Goal: Find specific page/section: Find specific page/section

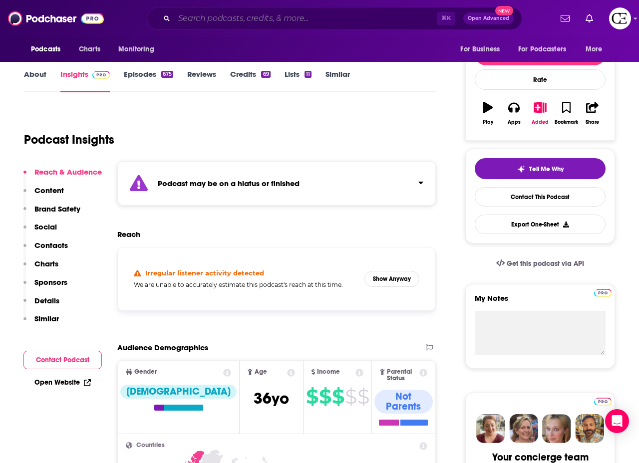
click at [258, 22] on input "Search podcasts, credits, & more..." at bounding box center [305, 18] width 263 height 16
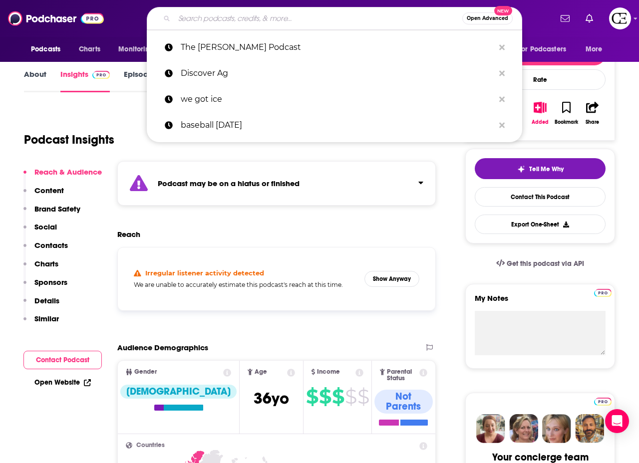
paste input "Crime Weekly News"
type input "Crime Weekly News"
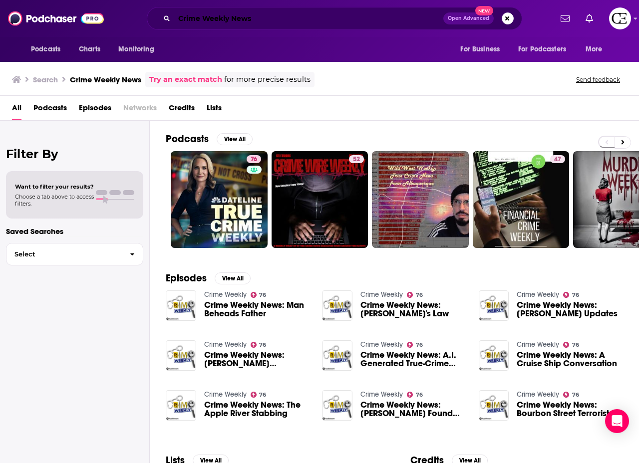
click at [232, 20] on input "Crime Weekly News" at bounding box center [308, 18] width 269 height 16
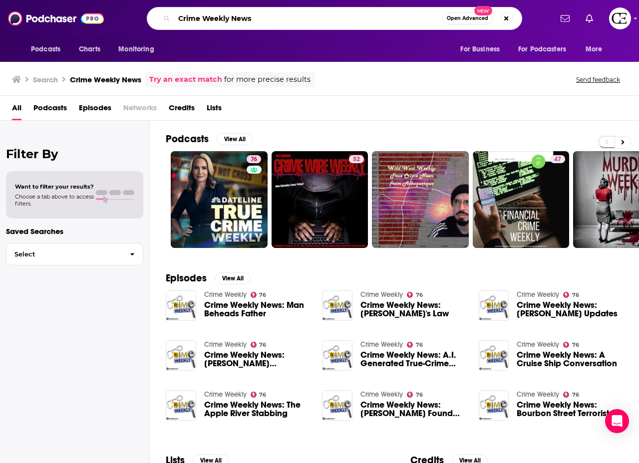
click at [232, 20] on input "Crime Weekly News" at bounding box center [308, 18] width 268 height 16
type input "calm parenting"
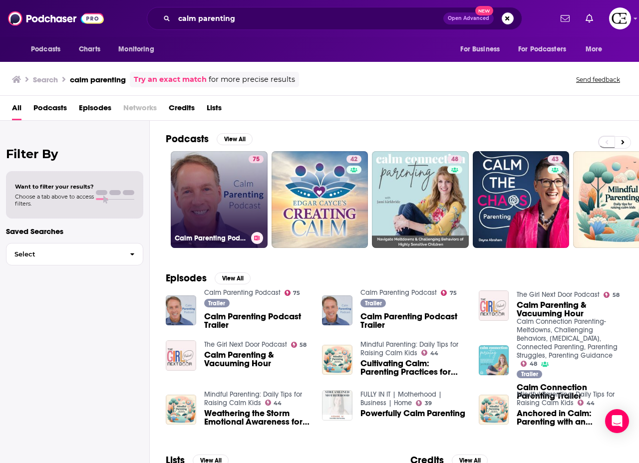
click at [197, 194] on link "75 Calm Parenting Podcast" at bounding box center [219, 199] width 97 height 97
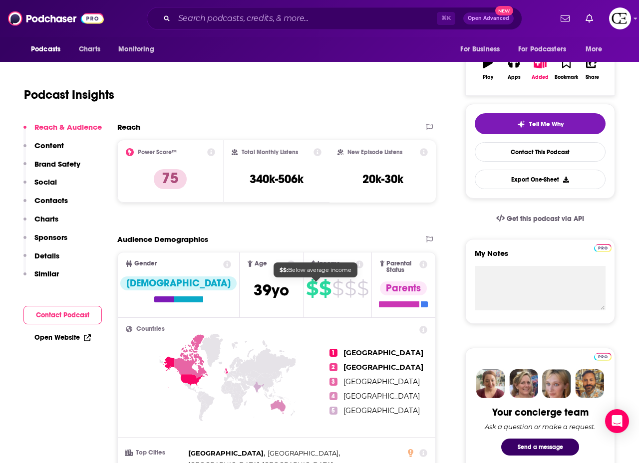
scroll to position [168, 0]
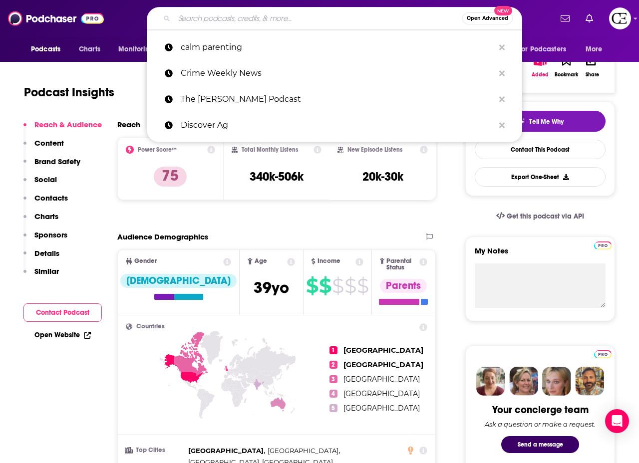
click at [321, 22] on input "Search podcasts, credits, & more..." at bounding box center [318, 18] width 288 height 16
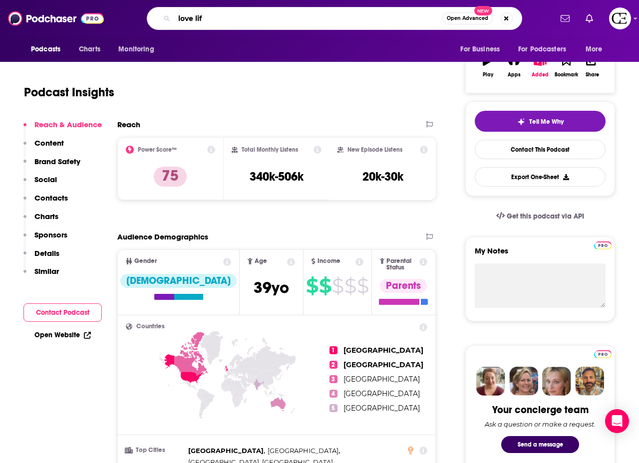
type input "love life"
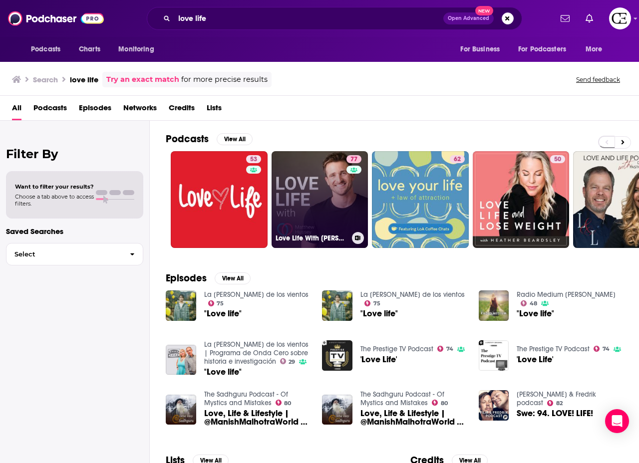
click at [321, 175] on link "77 Love Life With [PERSON_NAME]" at bounding box center [320, 199] width 97 height 97
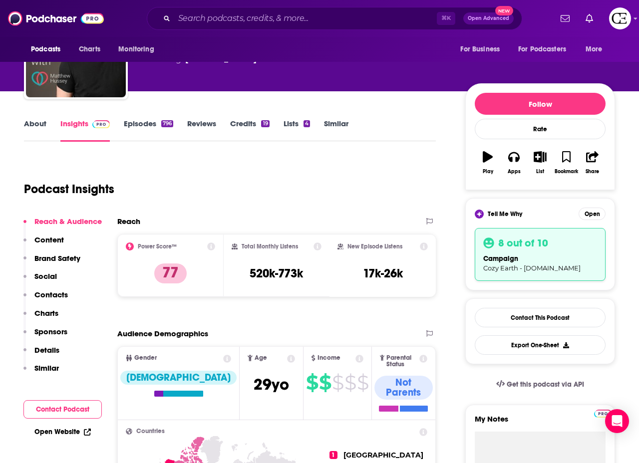
scroll to position [74, 0]
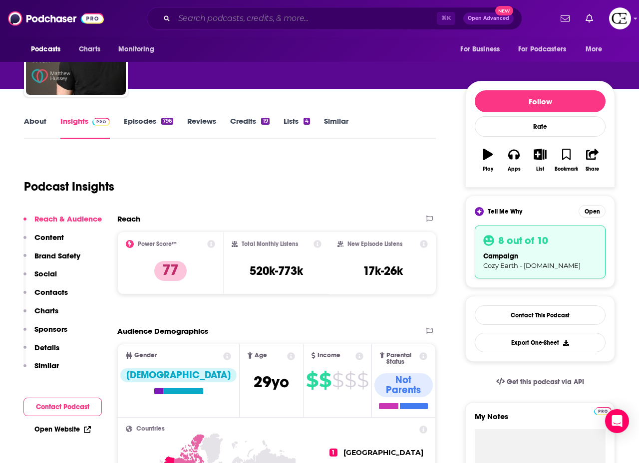
click at [315, 19] on input "Search podcasts, credits, & more..." at bounding box center [305, 18] width 263 height 16
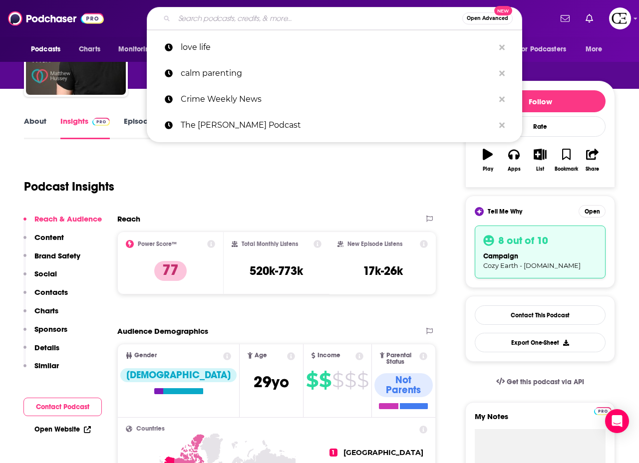
paste input "The Jinger and [PERSON_NAME]"
type input "The Jinger and [PERSON_NAME]"
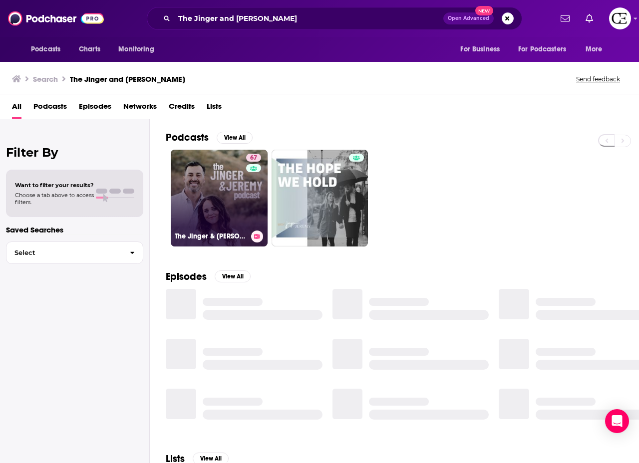
click at [206, 193] on link "67 The Jinger & [PERSON_NAME]" at bounding box center [219, 198] width 97 height 97
